Goal: Navigation & Orientation: Understand site structure

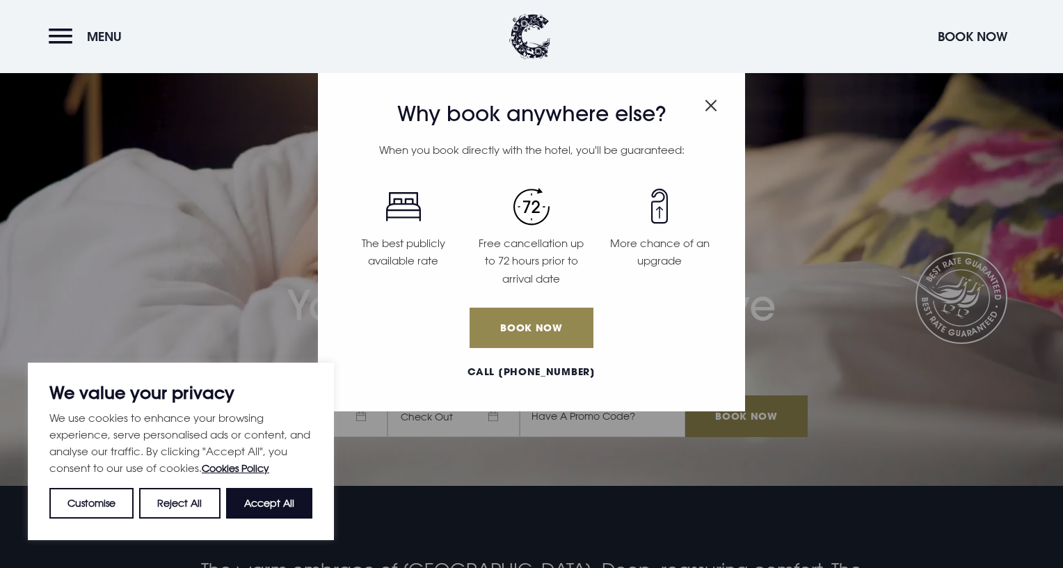
scroll to position [198, 0]
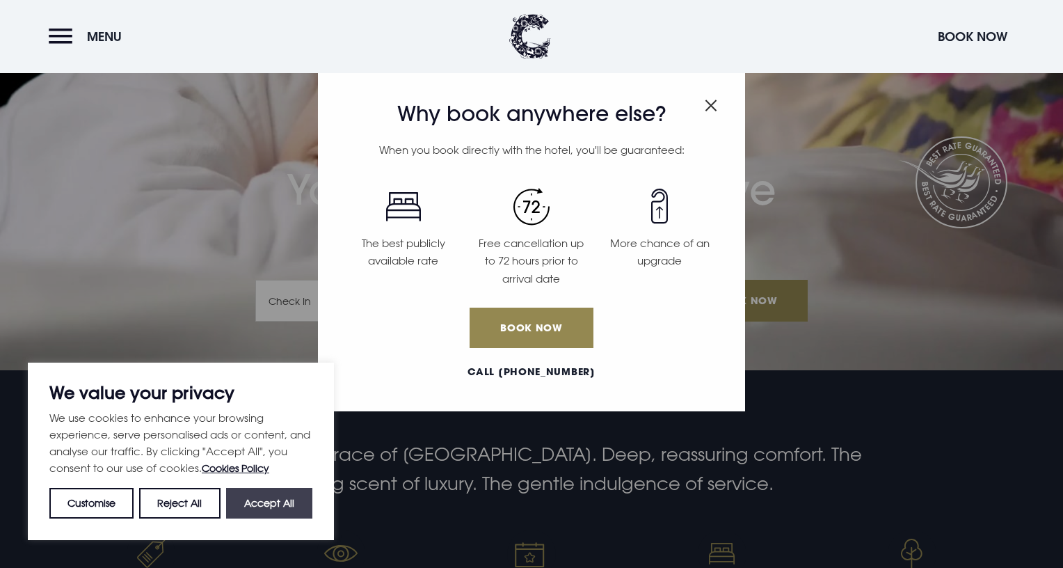
click at [286, 498] on button "Accept All" at bounding box center [269, 503] width 86 height 31
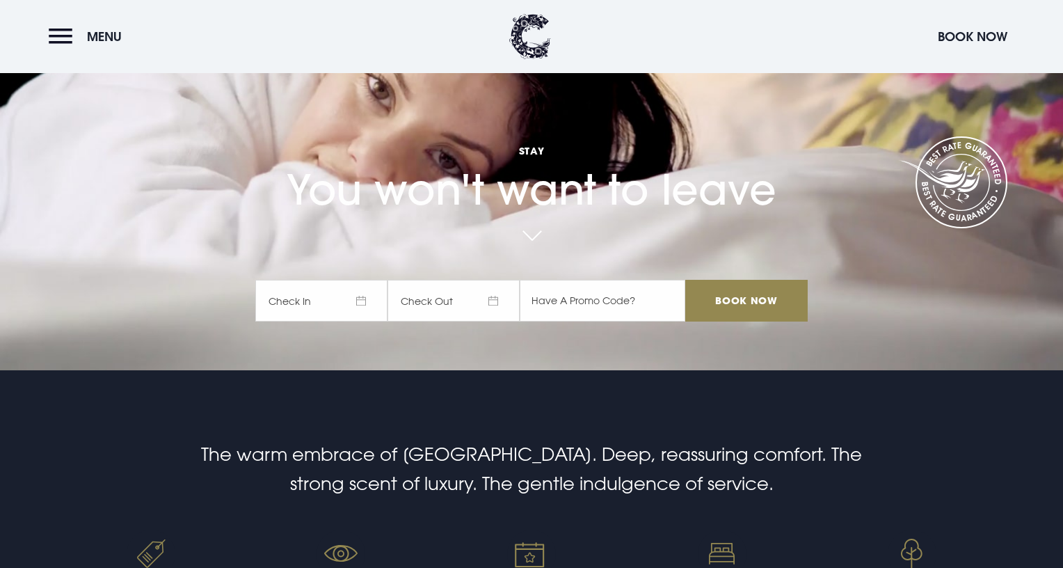
checkbox input "true"
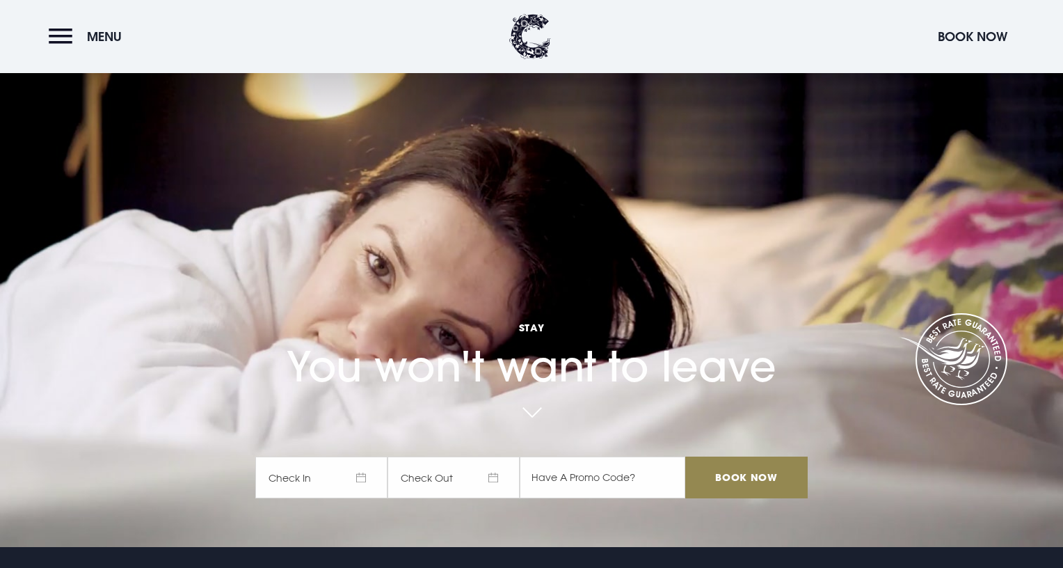
scroll to position [18, 0]
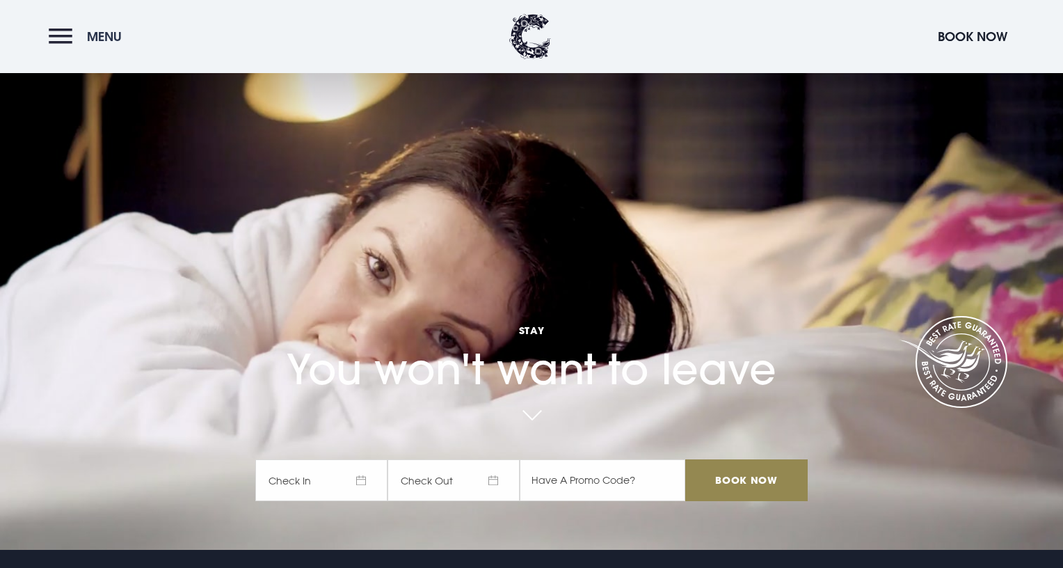
click at [66, 38] on button "Menu" at bounding box center [89, 37] width 80 height 30
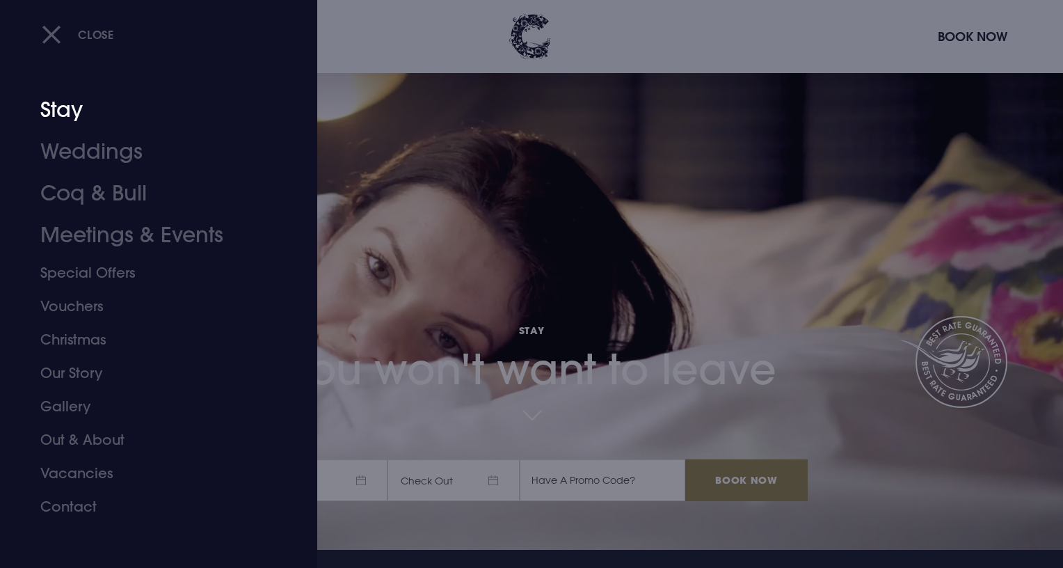
click at [72, 112] on link "Stay" at bounding box center [150, 110] width 220 height 42
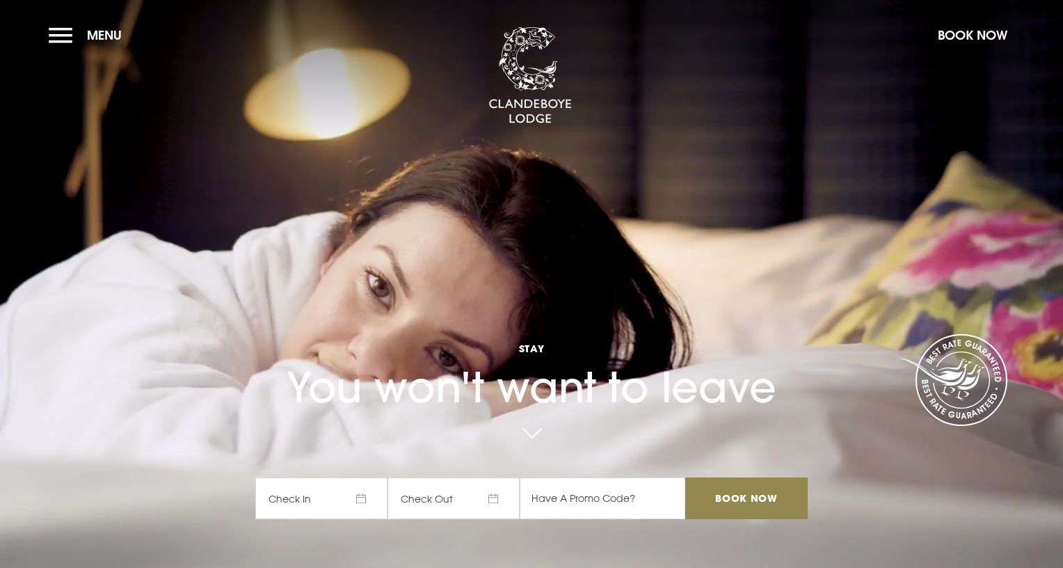
click at [48, 39] on section "Stay You won't want to leave Check In Check Out Mon Tue Wed Thur Fri Sat Sun Mo…" at bounding box center [531, 284] width 1063 height 568
click at [65, 38] on button "Menu" at bounding box center [89, 35] width 80 height 30
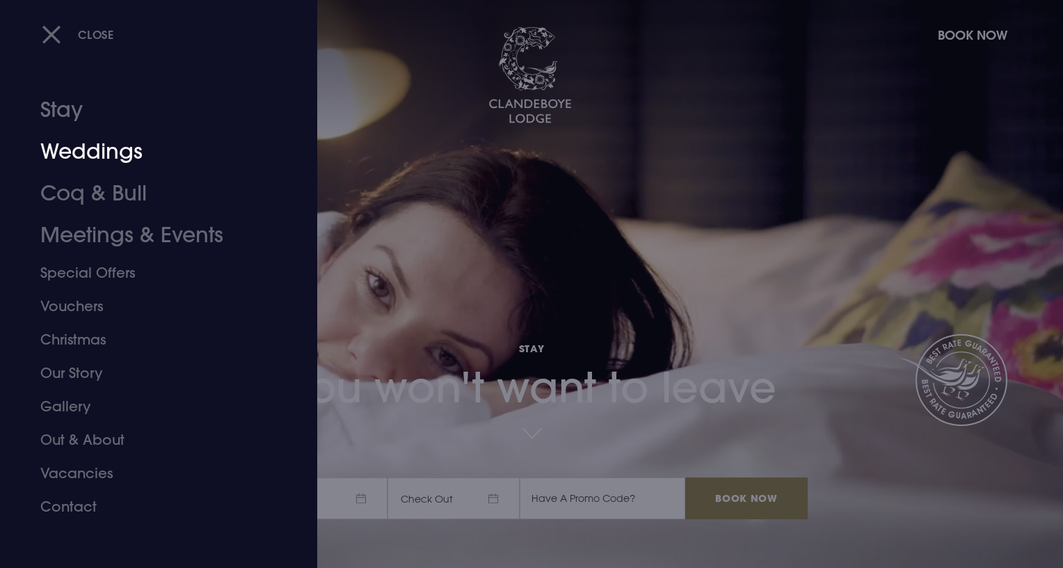
click at [90, 155] on link "Weddings" at bounding box center [150, 152] width 220 height 42
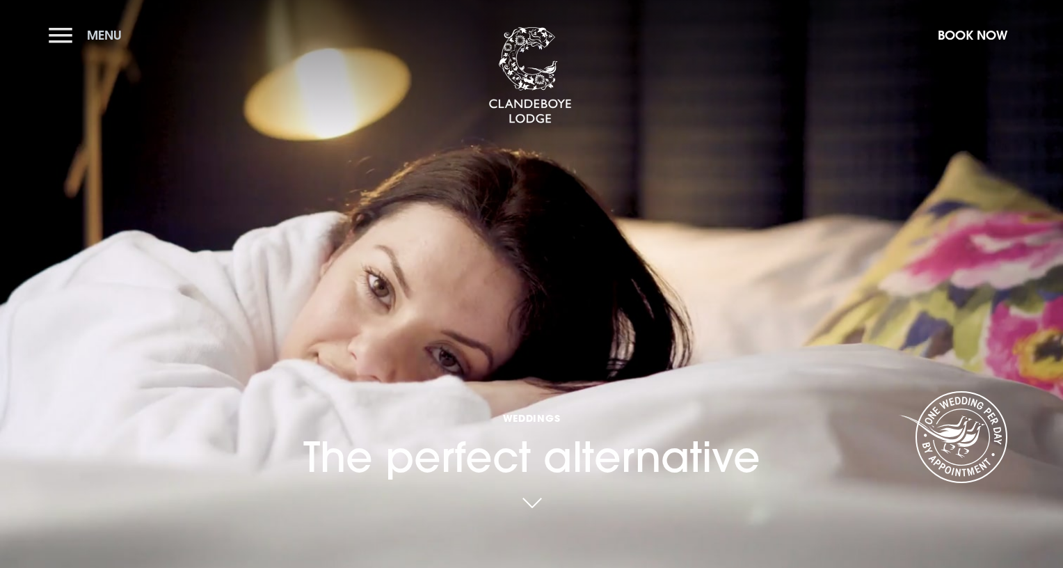
click at [65, 38] on button "Menu" at bounding box center [89, 35] width 80 height 30
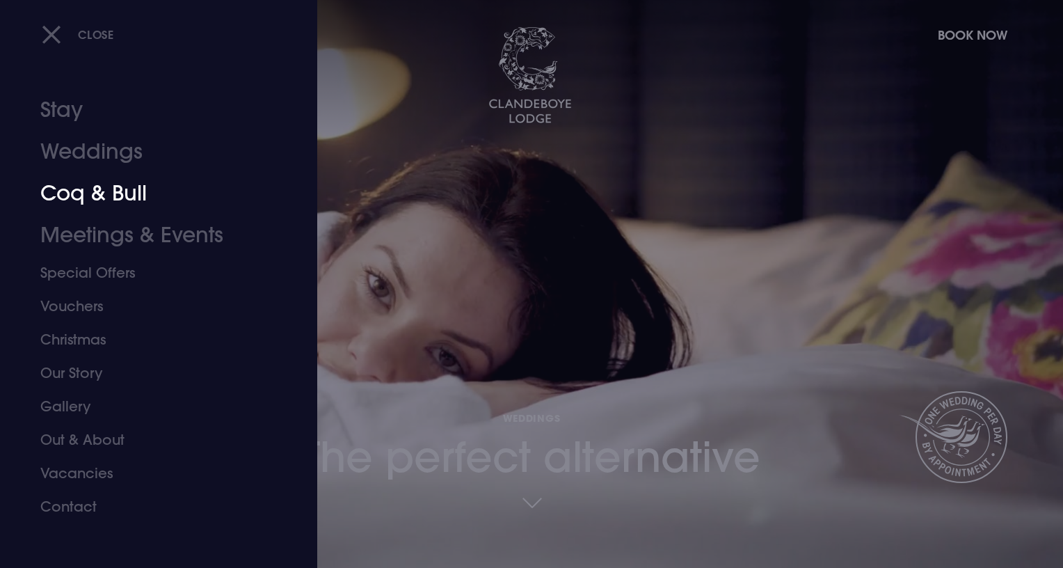
click at [106, 191] on link "Coq & Bull" at bounding box center [150, 194] width 220 height 42
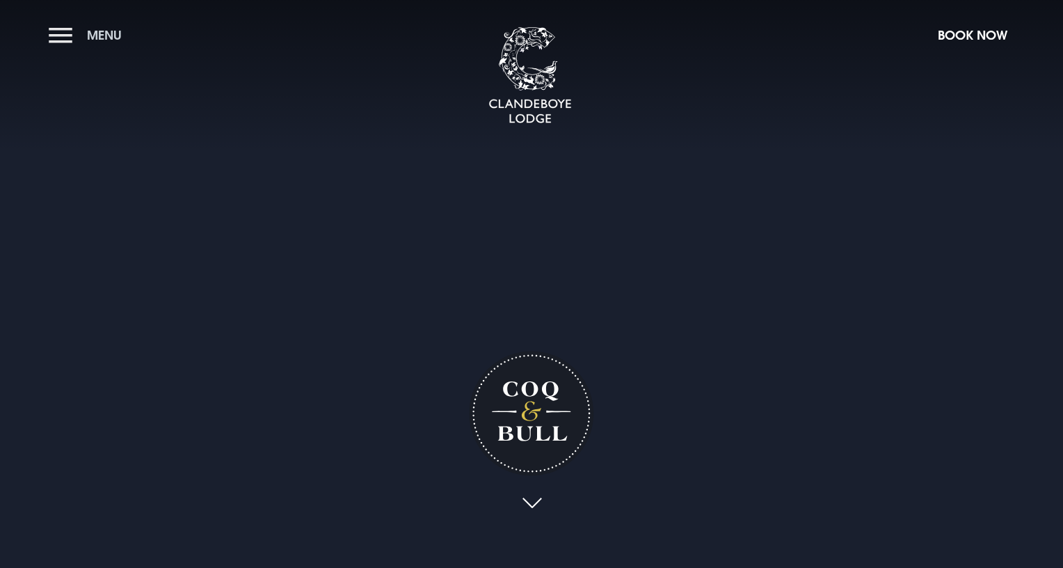
click at [65, 37] on button "Menu" at bounding box center [89, 35] width 80 height 30
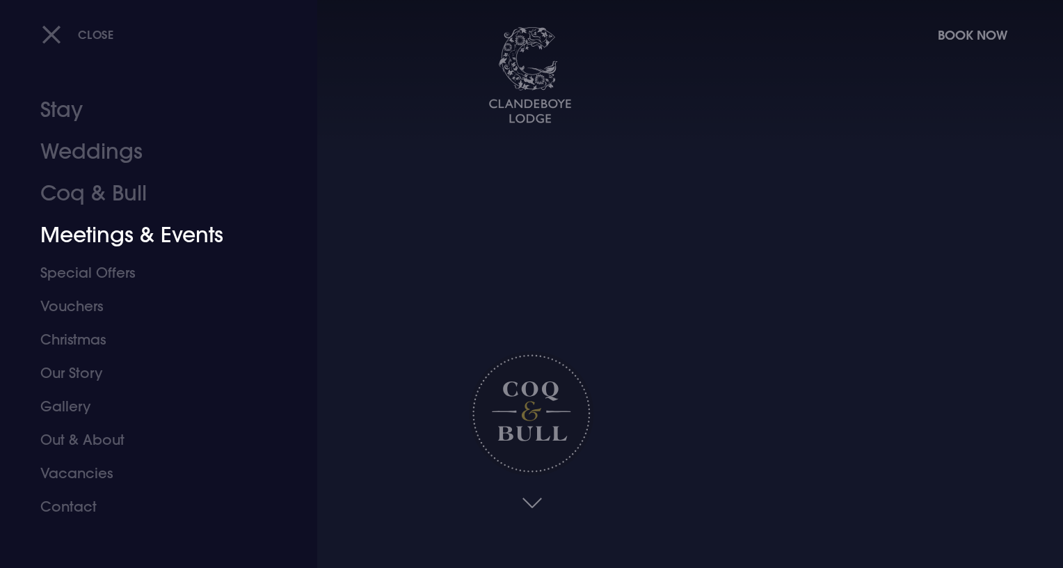
click at [135, 232] on link "Meetings & Events" at bounding box center [150, 235] width 220 height 42
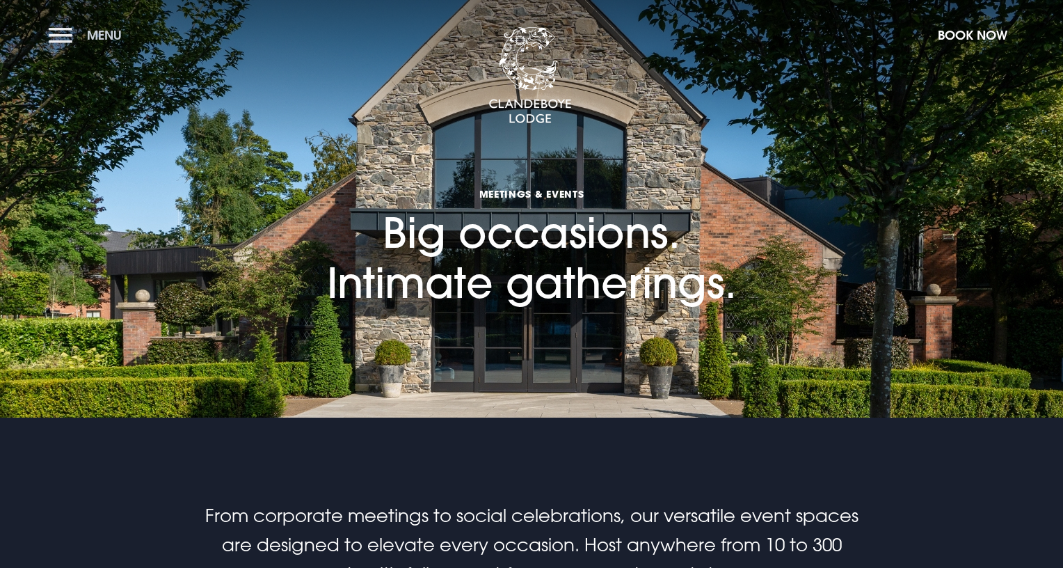
click at [50, 28] on button "Menu" at bounding box center [89, 35] width 80 height 30
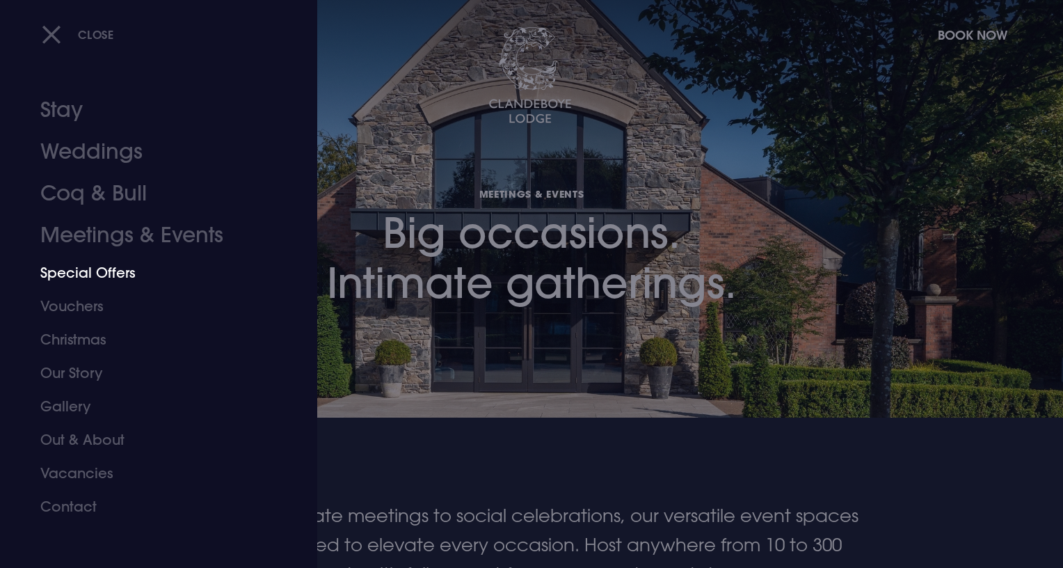
click at [104, 273] on link "Special Offers" at bounding box center [150, 272] width 220 height 33
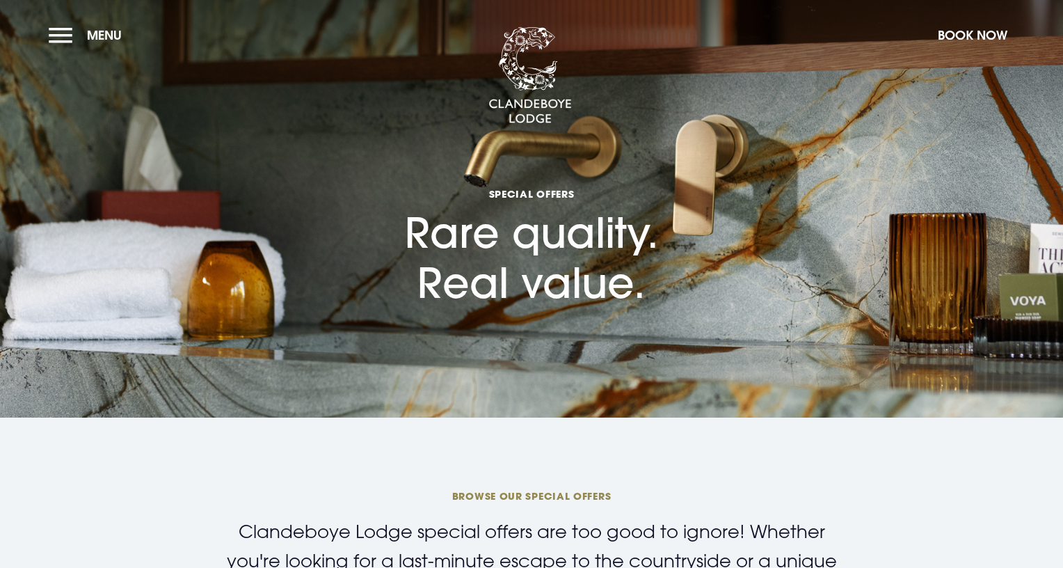
checkbox input "true"
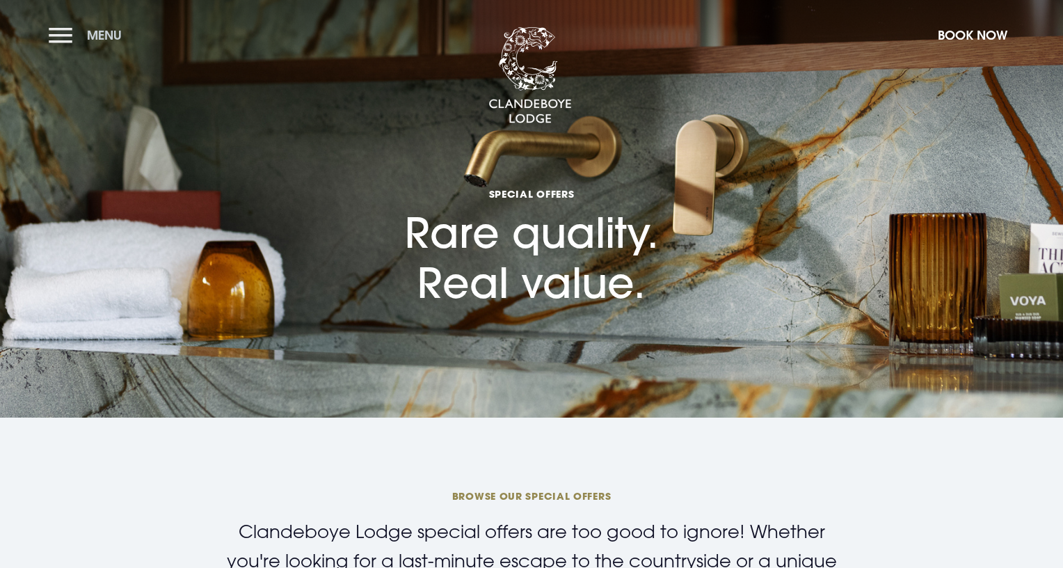
click at [68, 38] on button "Menu" at bounding box center [89, 35] width 80 height 30
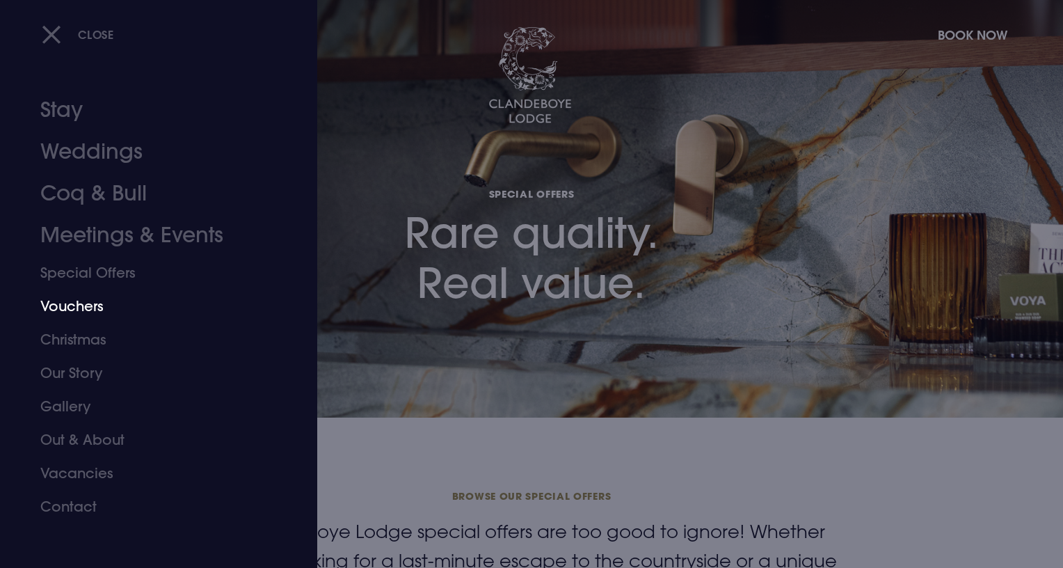
click at [93, 305] on link "Vouchers" at bounding box center [150, 306] width 220 height 33
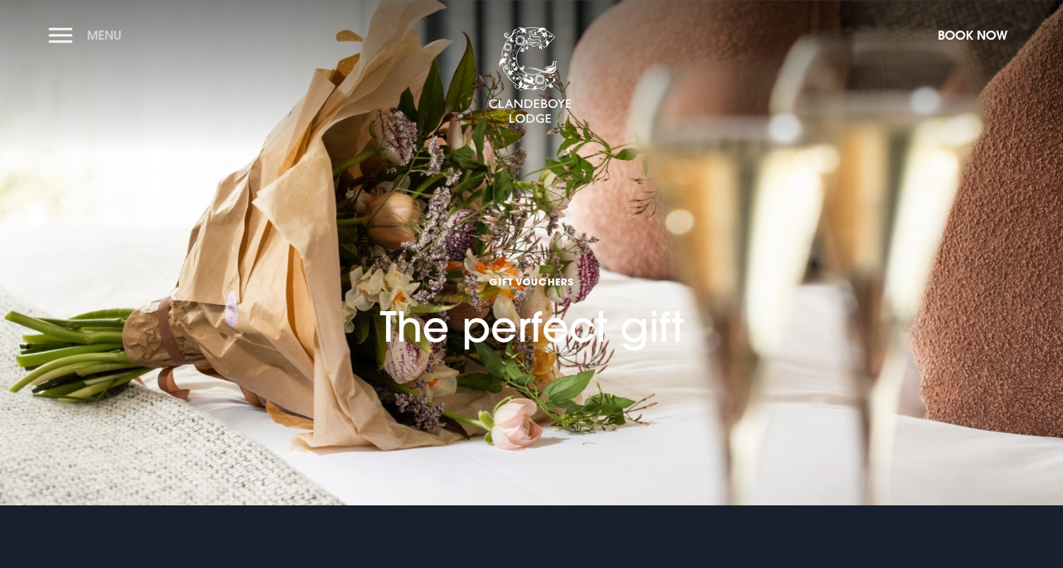
click at [55, 35] on button "Menu" at bounding box center [89, 35] width 80 height 30
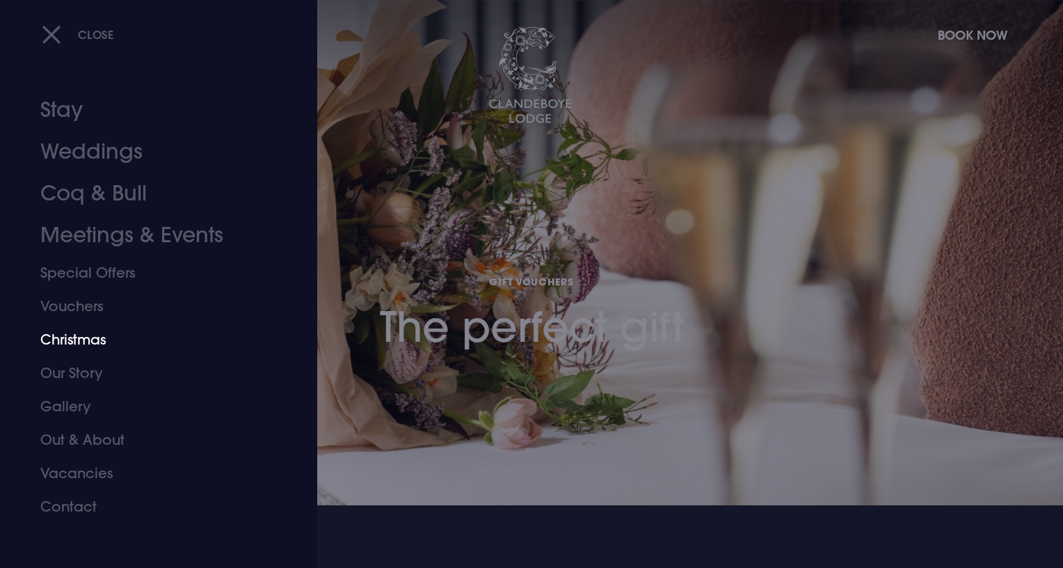
click at [83, 338] on link "Christmas" at bounding box center [150, 339] width 220 height 33
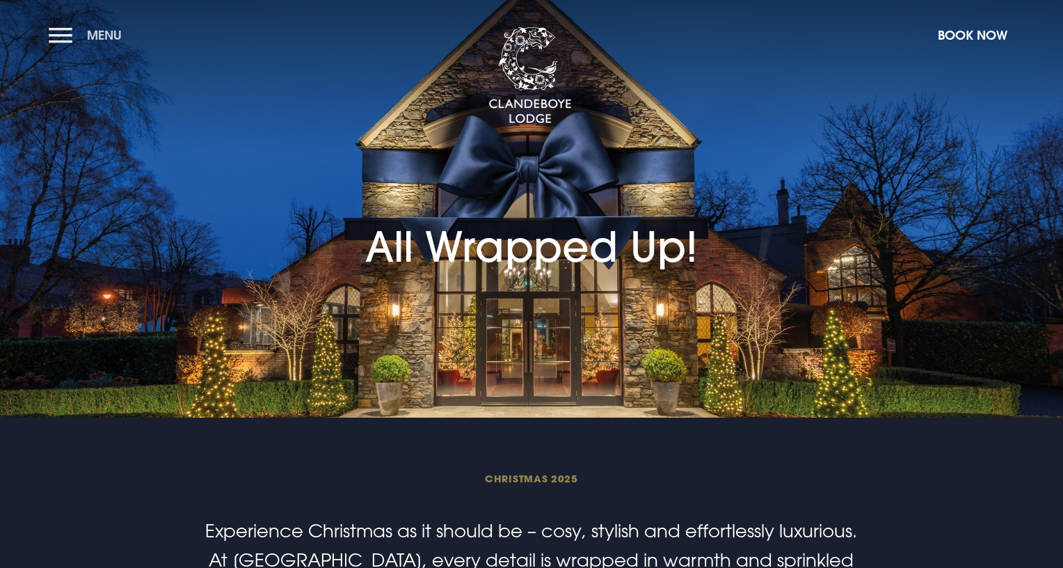
click at [60, 36] on button "Menu" at bounding box center [89, 35] width 80 height 30
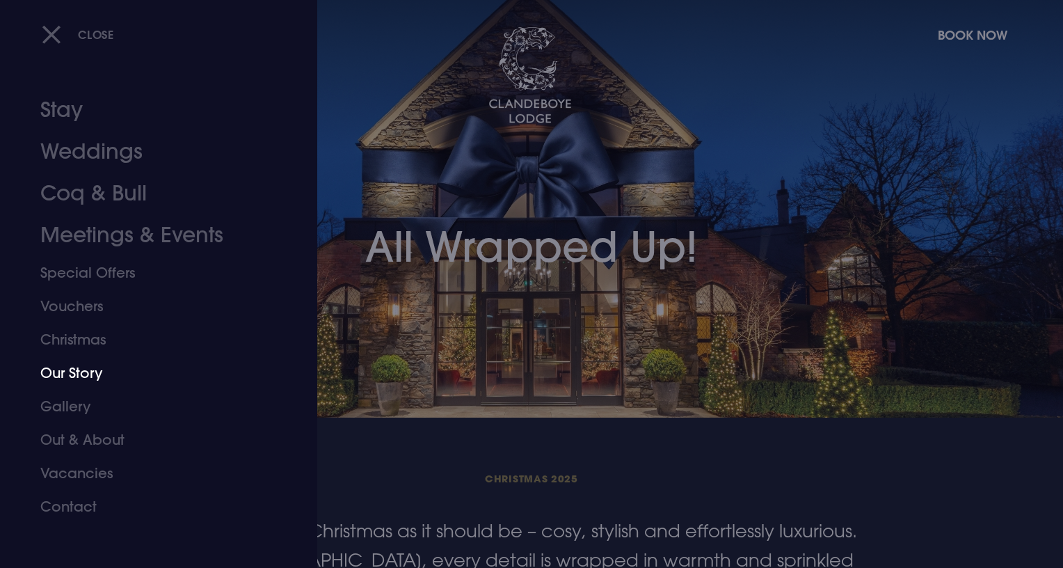
click at [82, 371] on link "Our Story" at bounding box center [150, 372] width 220 height 33
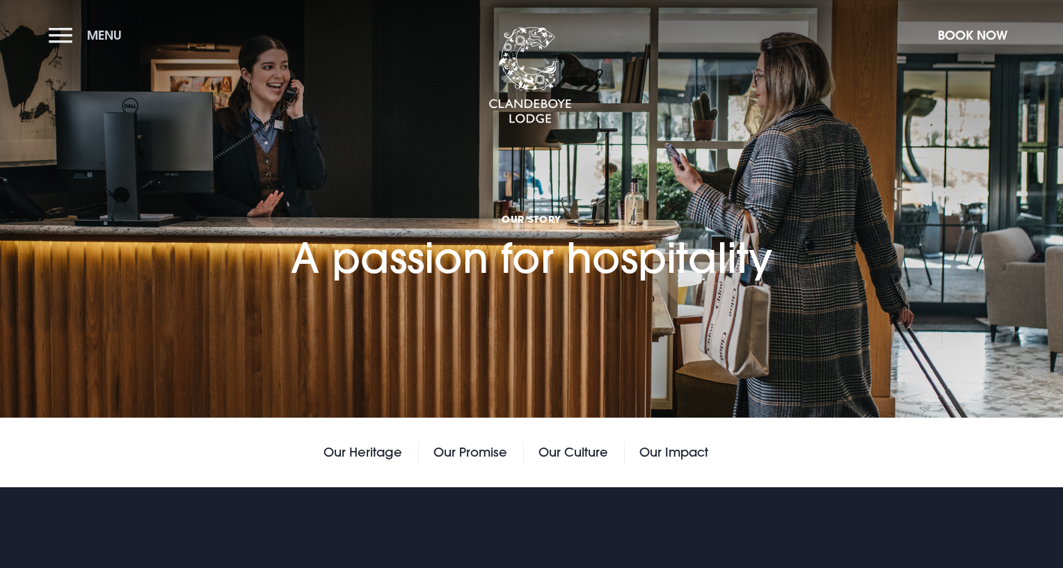
click at [61, 37] on button "Menu" at bounding box center [89, 35] width 80 height 30
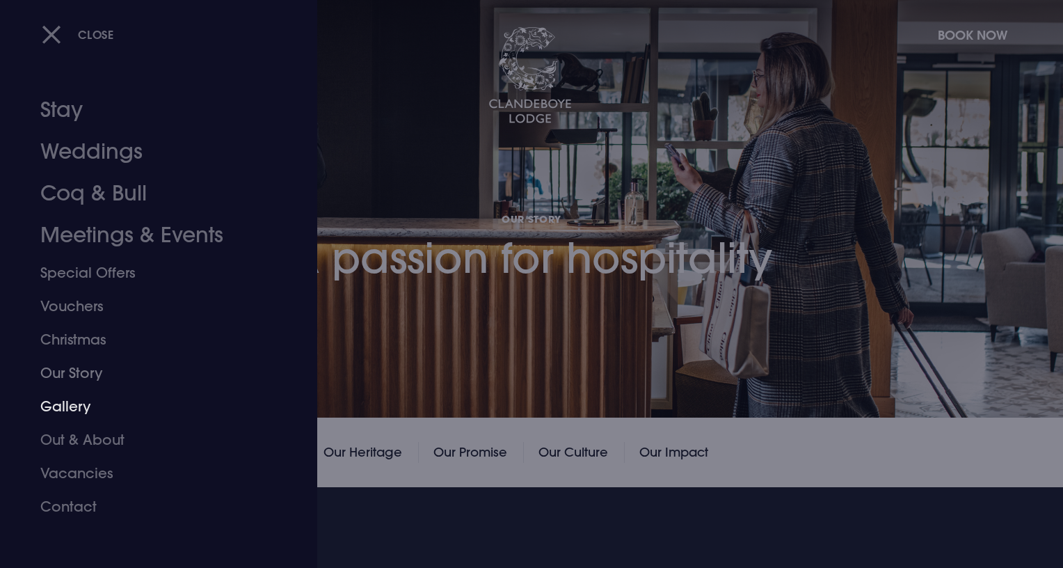
click at [74, 404] on link "Gallery" at bounding box center [150, 406] width 220 height 33
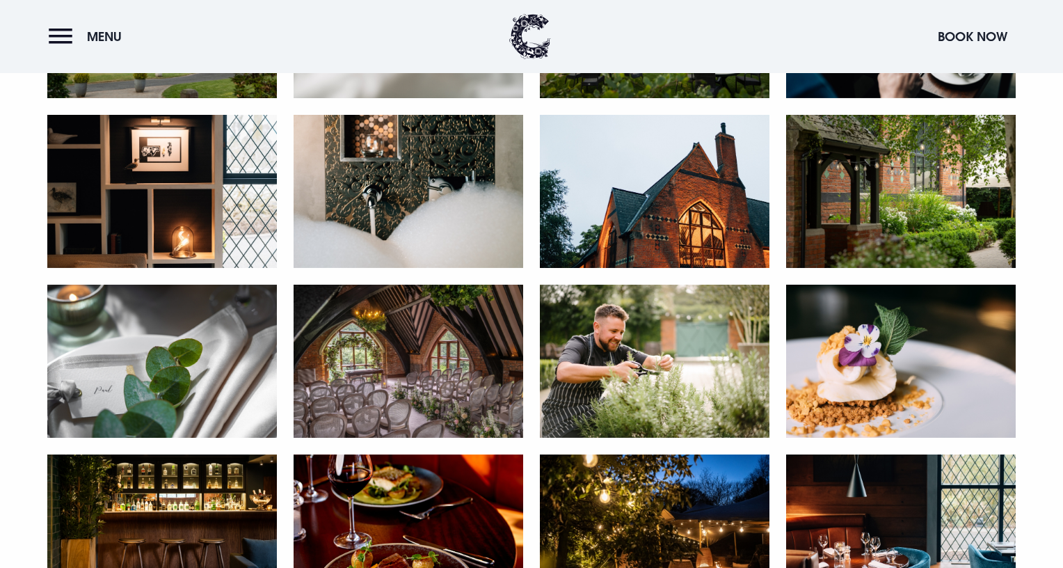
scroll to position [608, 0]
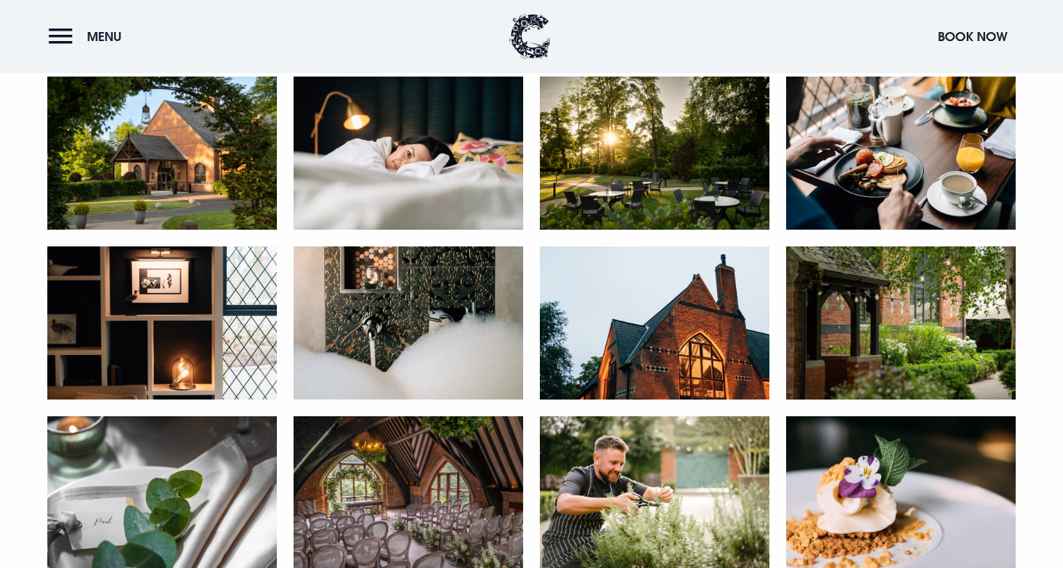
click at [421, 138] on img at bounding box center [409, 153] width 230 height 153
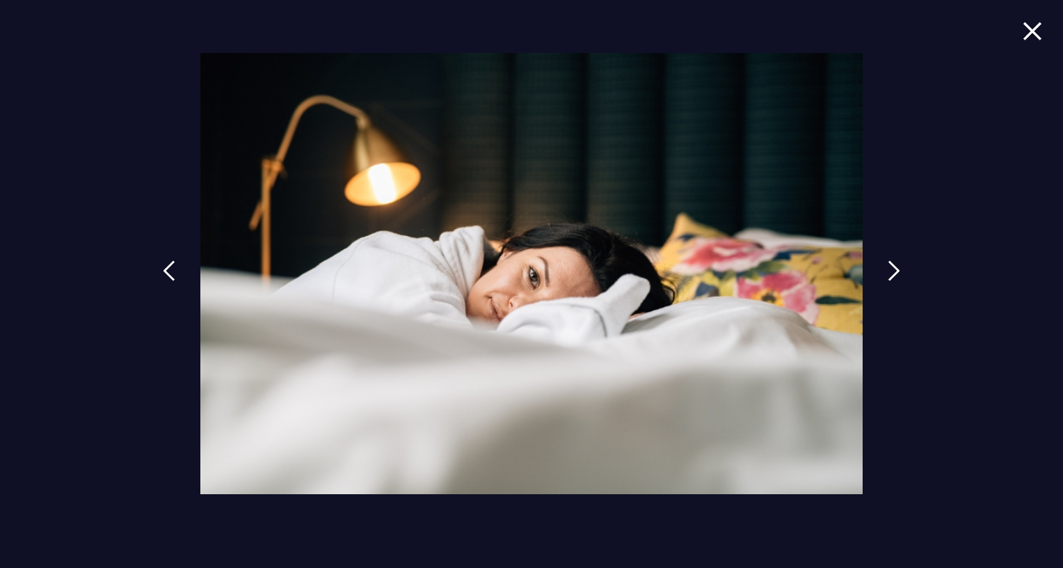
click at [1034, 38] on img at bounding box center [1032, 31] width 19 height 19
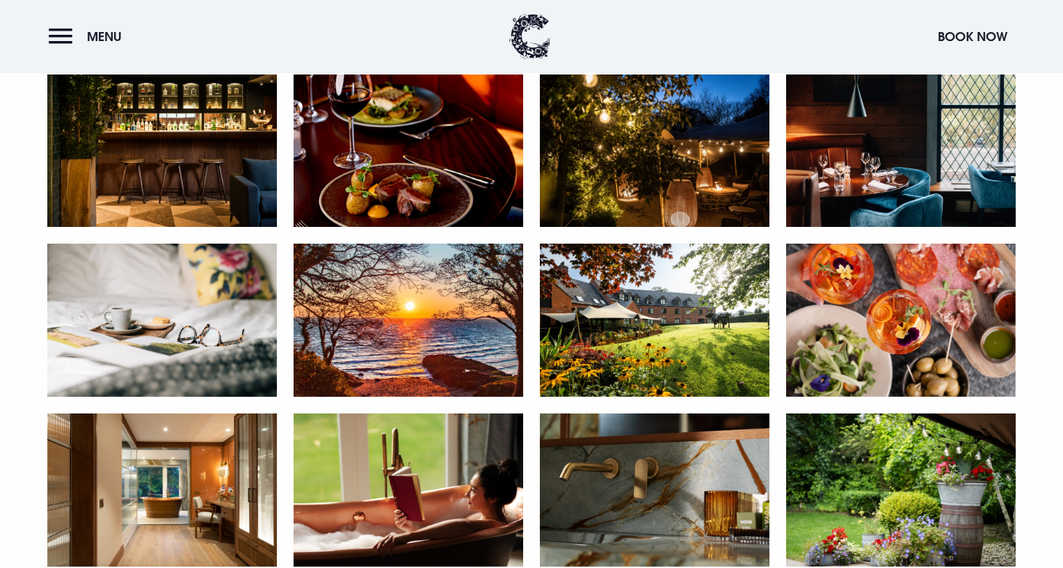
scroll to position [624, 0]
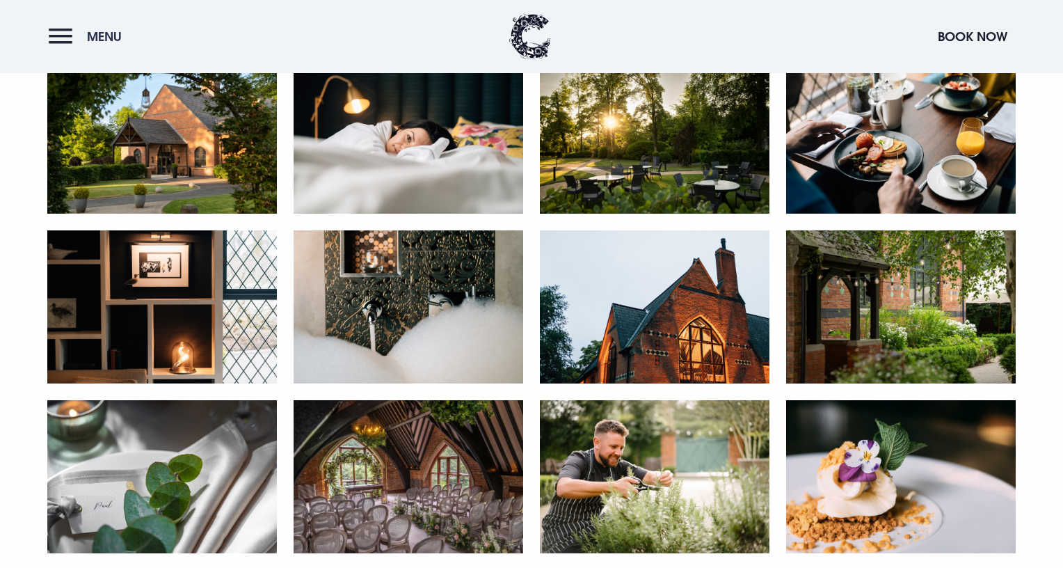
click at [56, 37] on button "Menu" at bounding box center [89, 37] width 80 height 30
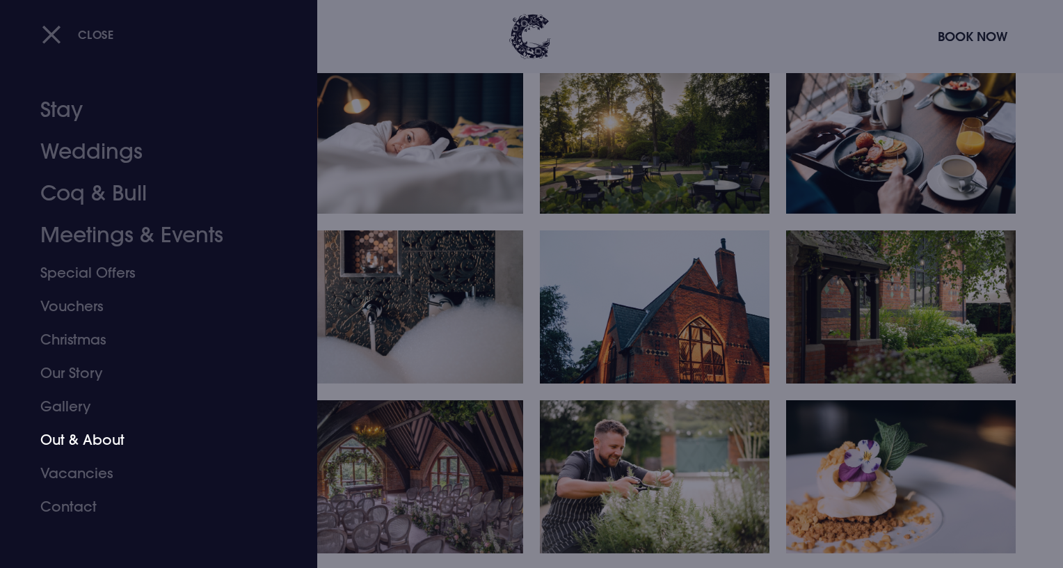
click at [108, 441] on link "Out & About" at bounding box center [150, 439] width 220 height 33
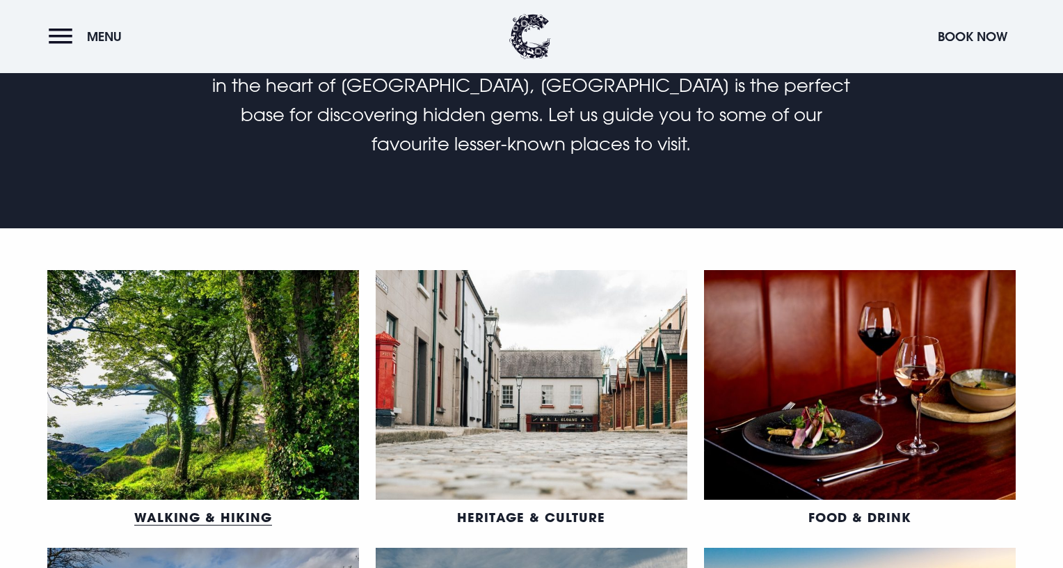
scroll to position [889, 0]
